Goal: Use online tool/utility: Utilize a website feature to perform a specific function

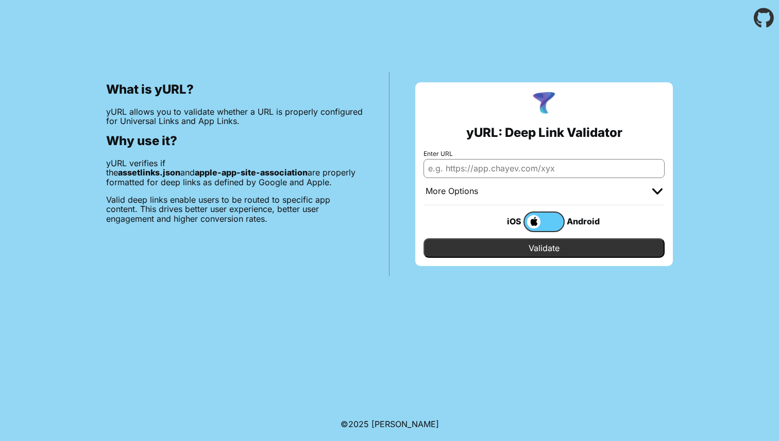
click at [498, 172] on input "Enter URL" at bounding box center [543, 168] width 241 height 19
paste input "[URL][DOMAIN_NAME]"
type input "[URL][DOMAIN_NAME]"
click at [528, 222] on span at bounding box center [532, 221] width 16 height 13
click at [0, 0] on input "checkbox" at bounding box center [0, 0] width 0 height 0
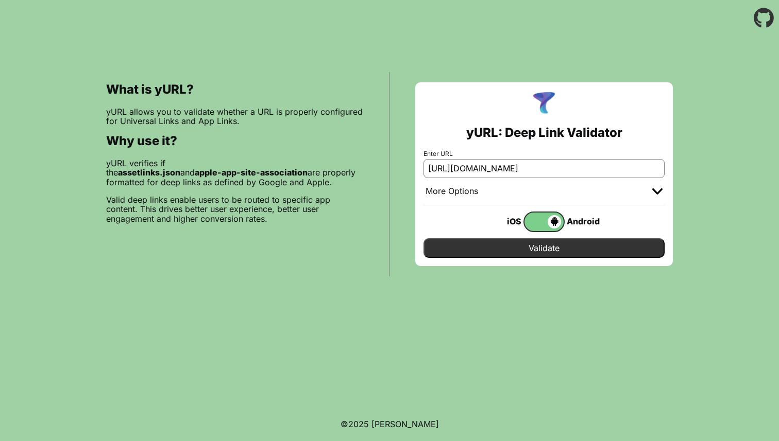
click at [534, 221] on span at bounding box center [542, 221] width 37 height 13
click at [0, 0] on input "checkbox" at bounding box center [0, 0] width 0 height 0
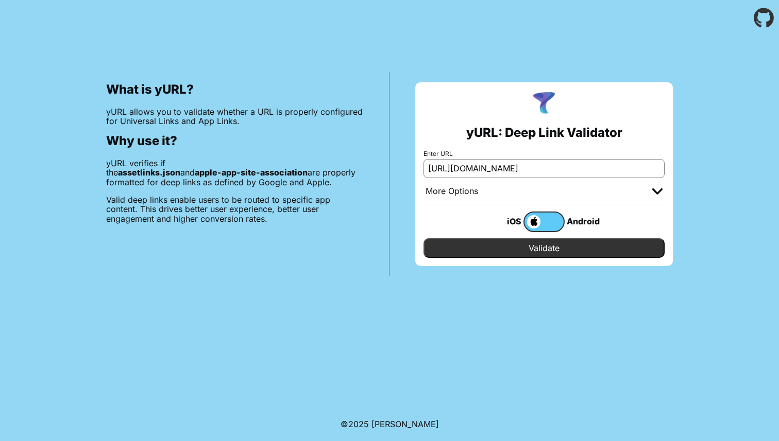
click at [532, 253] on input "Validate" at bounding box center [543, 248] width 241 height 20
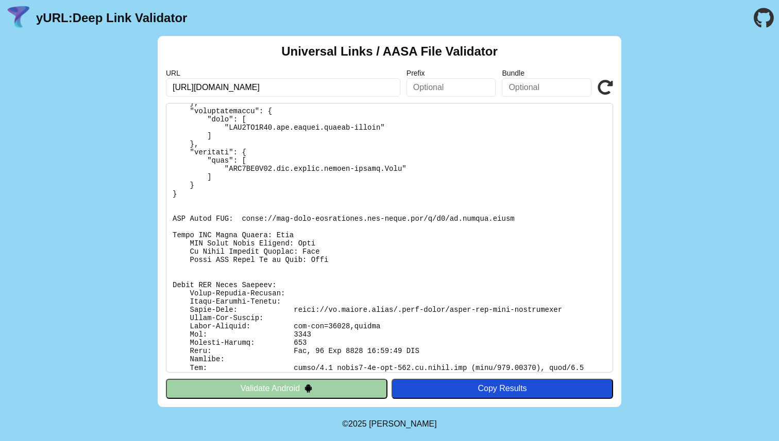
scroll to position [266, 0]
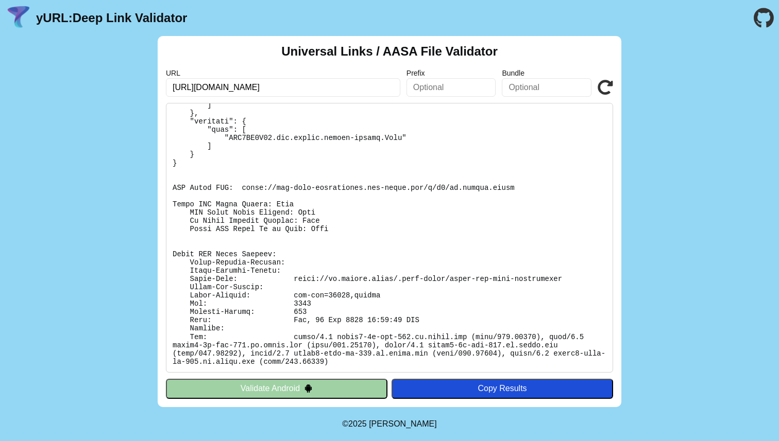
click at [458, 381] on button "Copy Results" at bounding box center [501, 389] width 221 height 20
click at [457, 382] on button at bounding box center [501, 389] width 221 height 20
click at [283, 224] on pre at bounding box center [389, 238] width 447 height 270
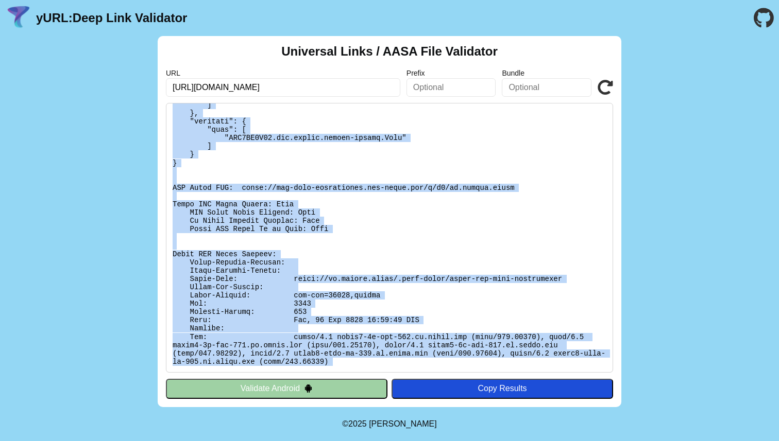
drag, startPoint x: 178, startPoint y: 116, endPoint x: 369, endPoint y: 397, distance: 339.5
click at [370, 397] on div "Universal Links / AASA File Validator URL [URL][DOMAIN_NAME] Prefix Bundle Vali…" at bounding box center [390, 221] width 464 height 371
copy div "ound file at: [URL][DOMAIN_NAME] No Redirect: Pass Content-type: [application/j…"
